Goal: Check status: Check status

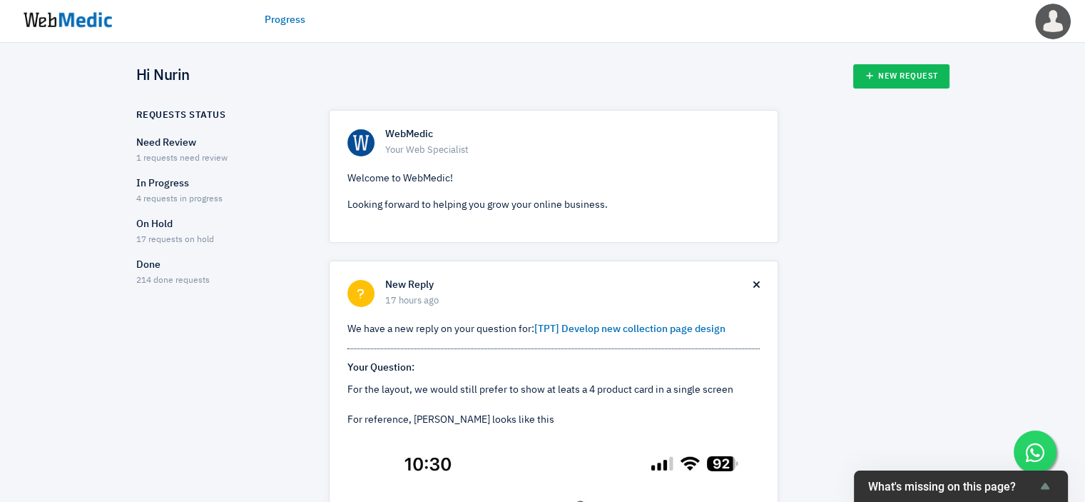
click at [226, 149] on p "Need Review" at bounding box center [220, 143] width 168 height 15
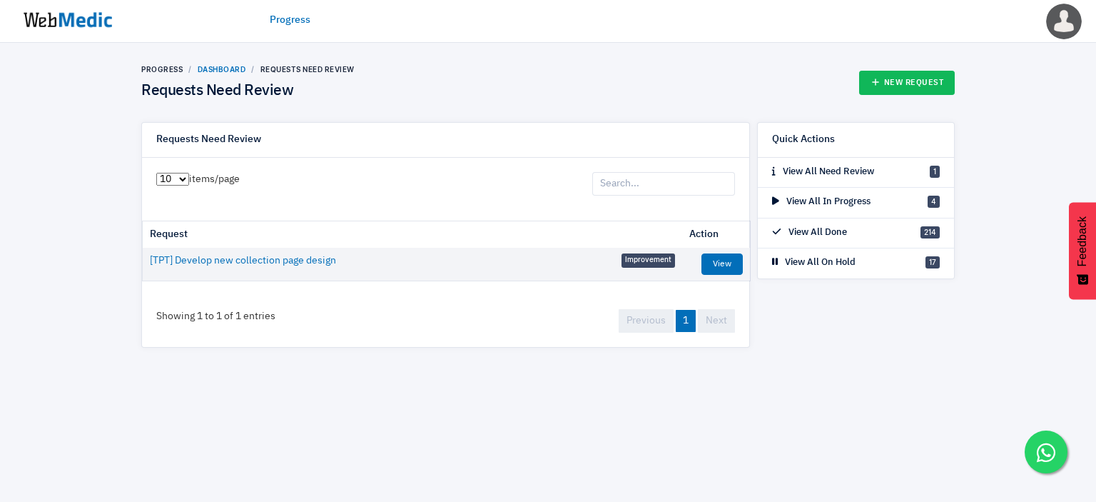
click at [228, 68] on link "Dashboard" at bounding box center [222, 69] width 49 height 9
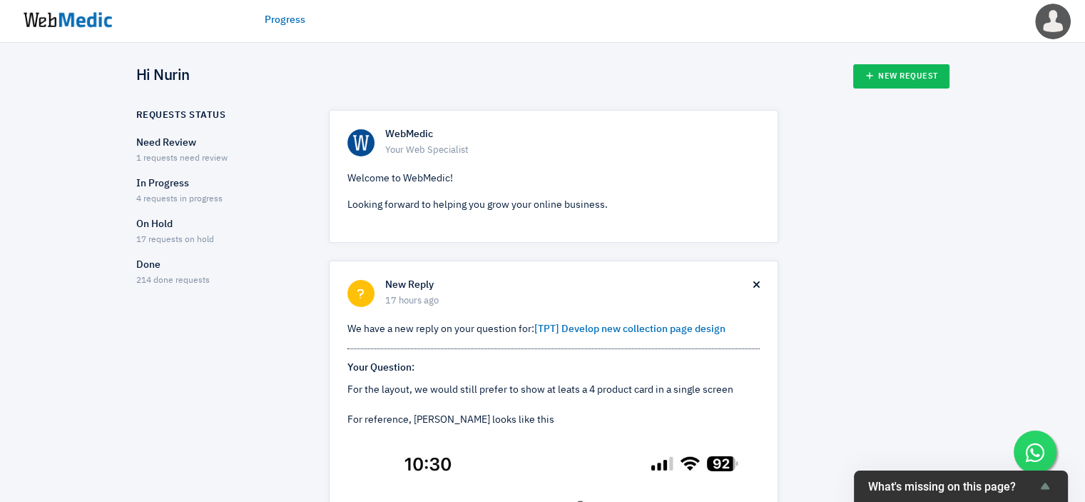
click at [196, 198] on span "4 requests in progress" at bounding box center [179, 199] width 86 height 9
